Goal: Task Accomplishment & Management: Use online tool/utility

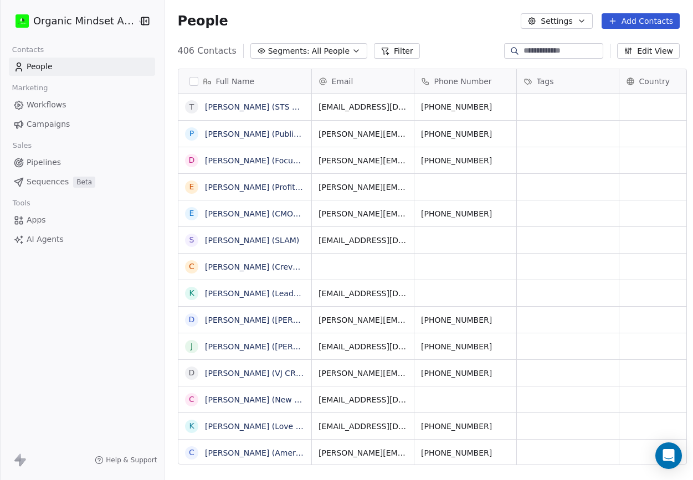
scroll to position [1, 1]
click at [532, 18] on button "Add Contacts" at bounding box center [641, 21] width 78 height 16
click at [532, 47] on span "Create new contact" at bounding box center [644, 45] width 76 height 12
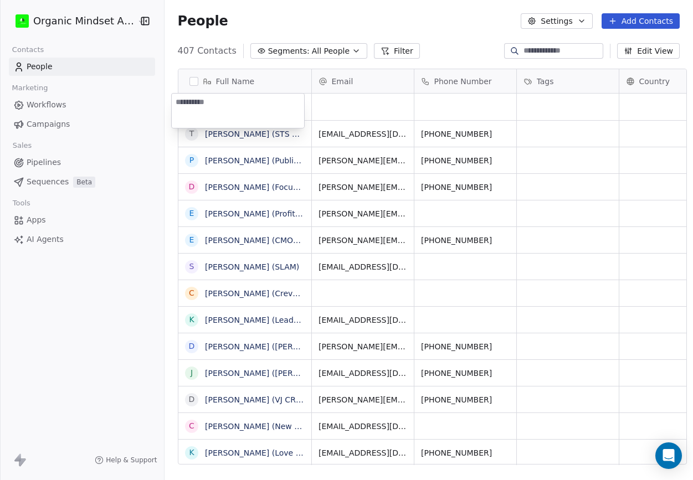
click at [265, 114] on textarea at bounding box center [238, 111] width 132 height 34
type textarea "**********"
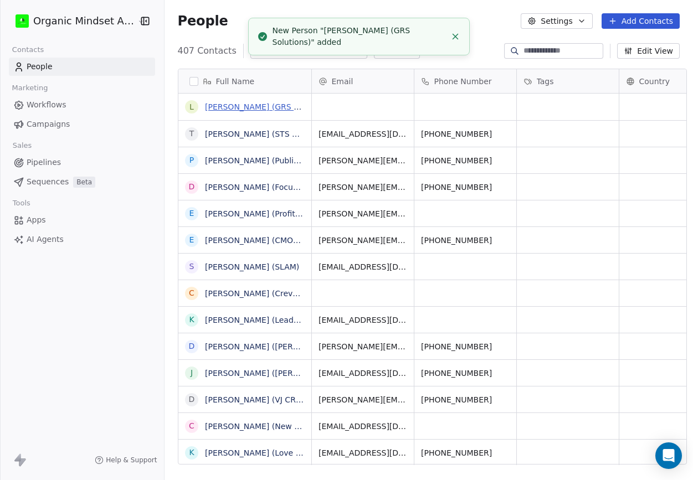
click at [233, 109] on link "[PERSON_NAME] (GRS Solutions)" at bounding box center [268, 107] width 127 height 9
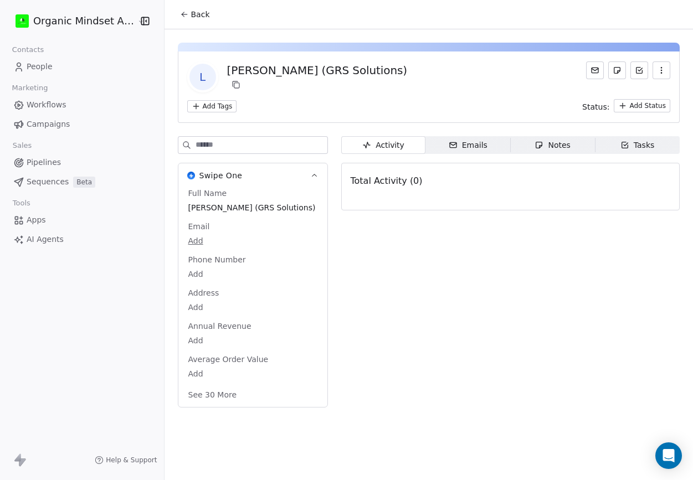
click at [532, 150] on div "Notes" at bounding box center [552, 146] width 35 height 12
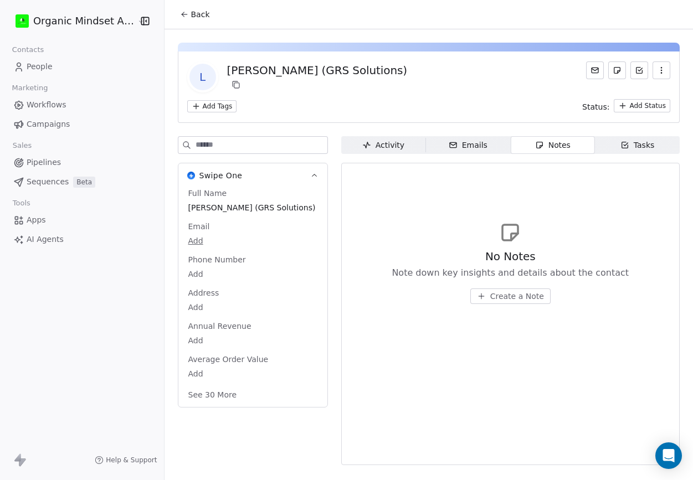
click at [501, 299] on span "Create a Note" at bounding box center [517, 296] width 54 height 11
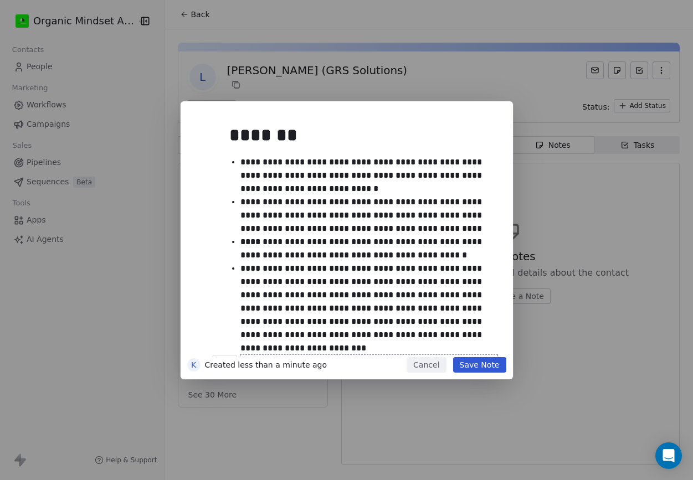
click at [493, 363] on button "Save Note" at bounding box center [479, 365] width 53 height 16
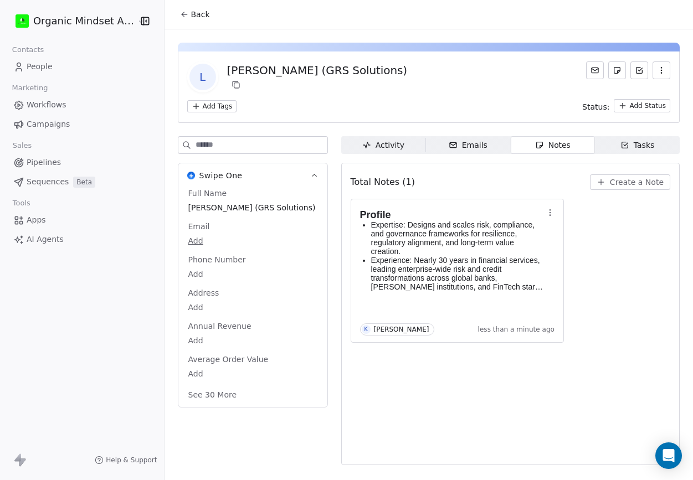
click at [424, 172] on div "Total Notes (1) Create a Note" at bounding box center [511, 182] width 320 height 24
